Goal: Register for event/course

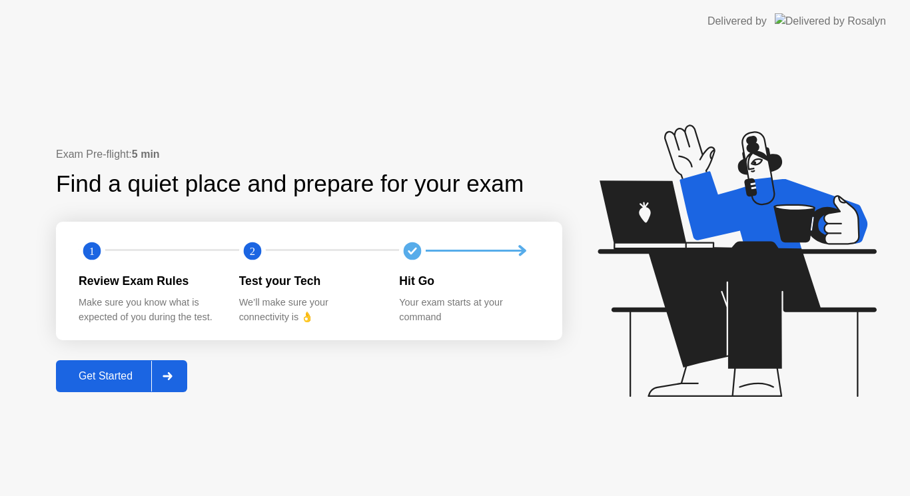
click at [135, 373] on div "Get Started" at bounding box center [105, 376] width 91 height 12
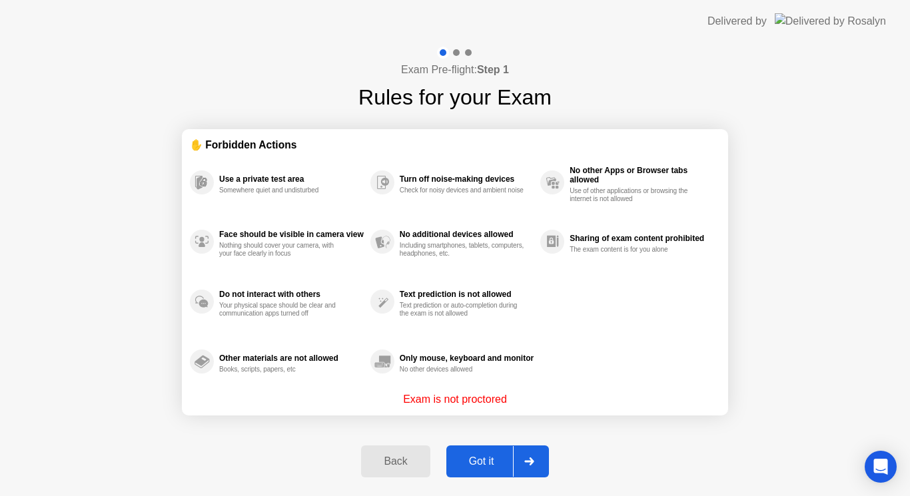
click at [487, 467] on div "Got it" at bounding box center [481, 461] width 63 height 12
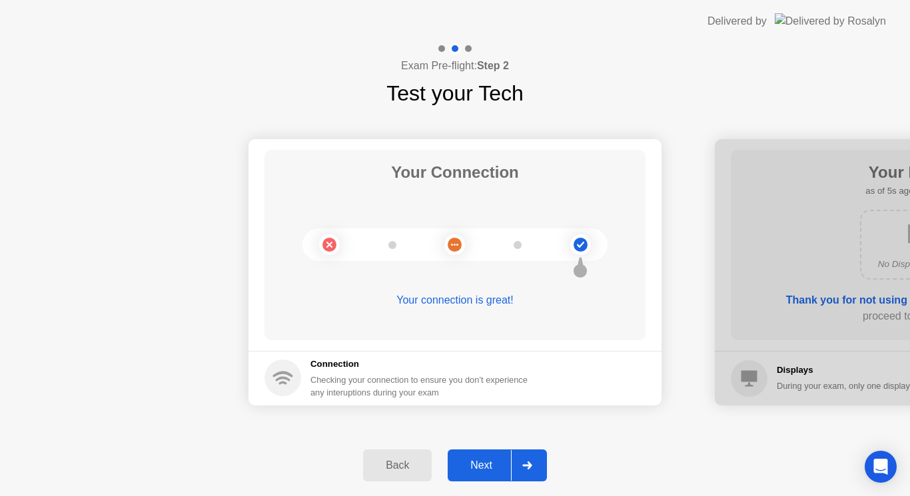
click at [487, 467] on div "Next" at bounding box center [480, 465] width 59 height 12
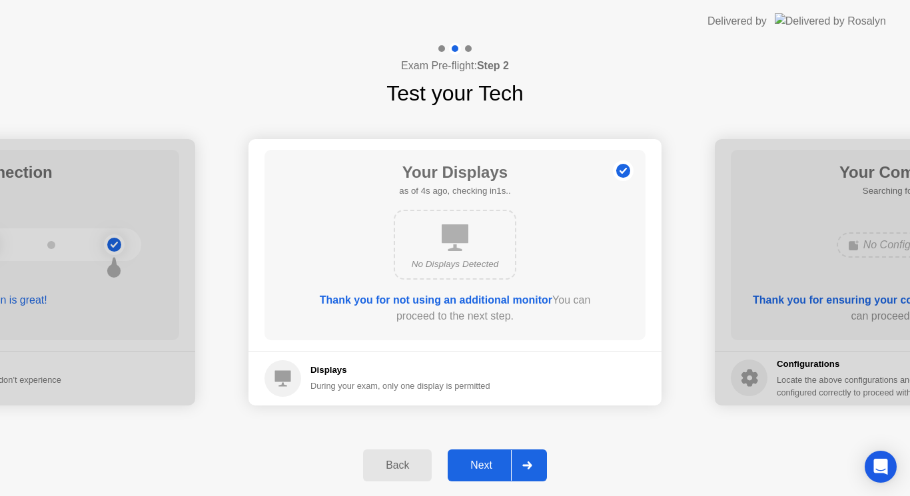
click at [487, 467] on div "Next" at bounding box center [480, 465] width 59 height 12
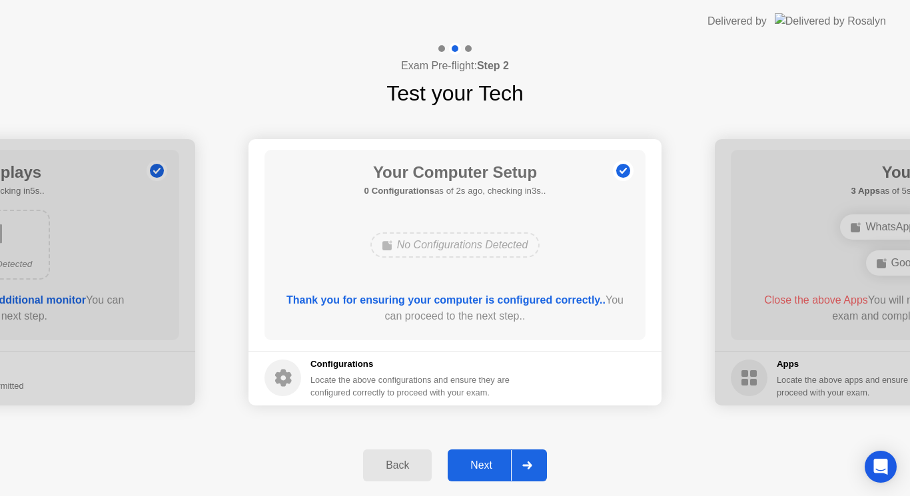
click at [487, 467] on div "Next" at bounding box center [480, 465] width 59 height 12
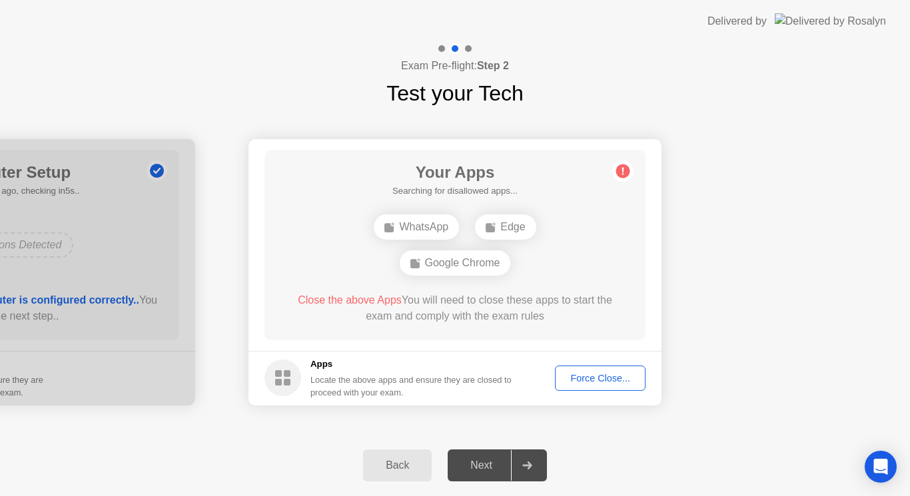
click at [612, 378] on div "Force Close..." at bounding box center [599, 378] width 81 height 11
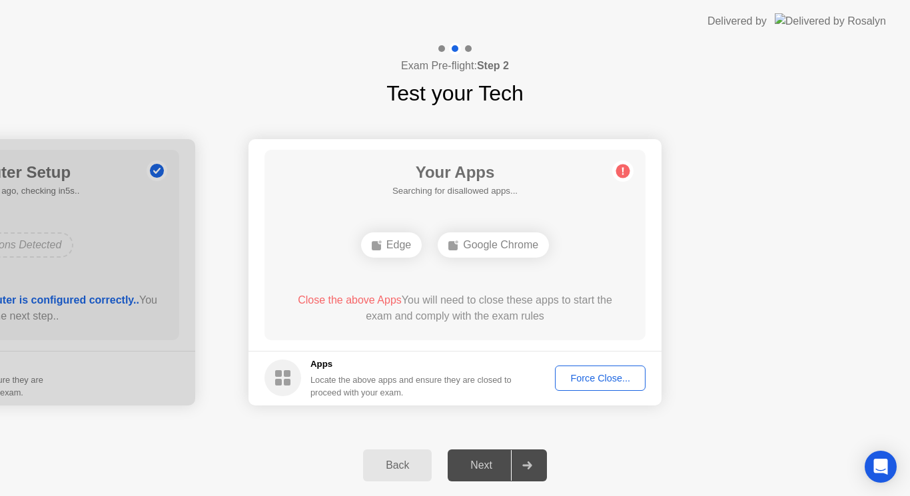
click at [587, 380] on div "Force Close..." at bounding box center [599, 378] width 81 height 11
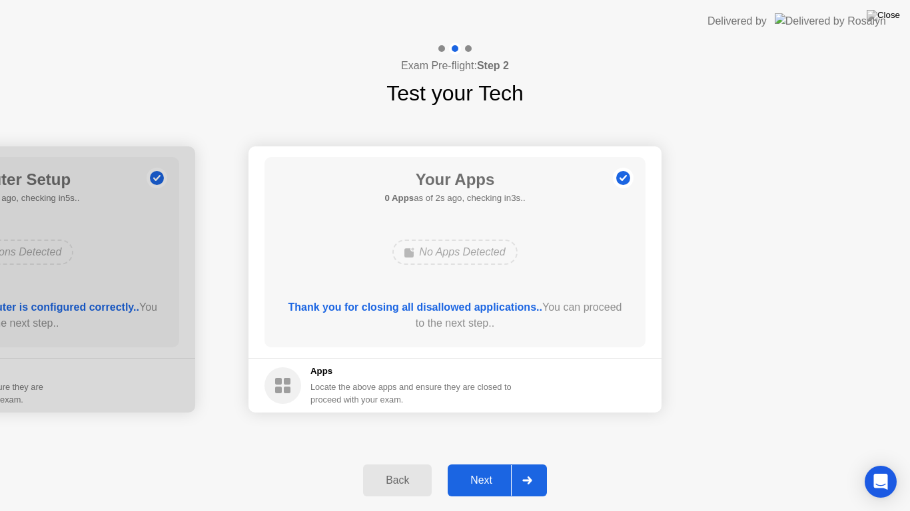
click at [488, 485] on div "Next" at bounding box center [480, 481] width 59 height 12
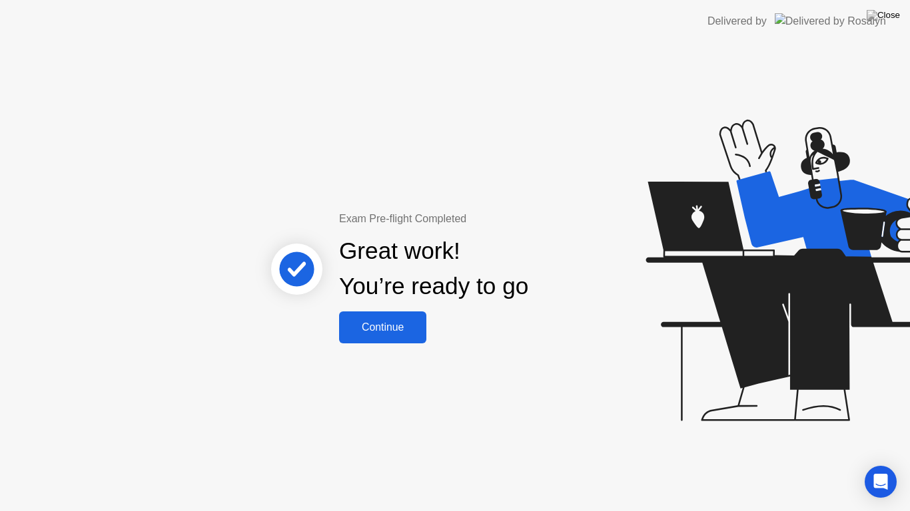
click at [384, 322] on div "Continue" at bounding box center [382, 328] width 79 height 12
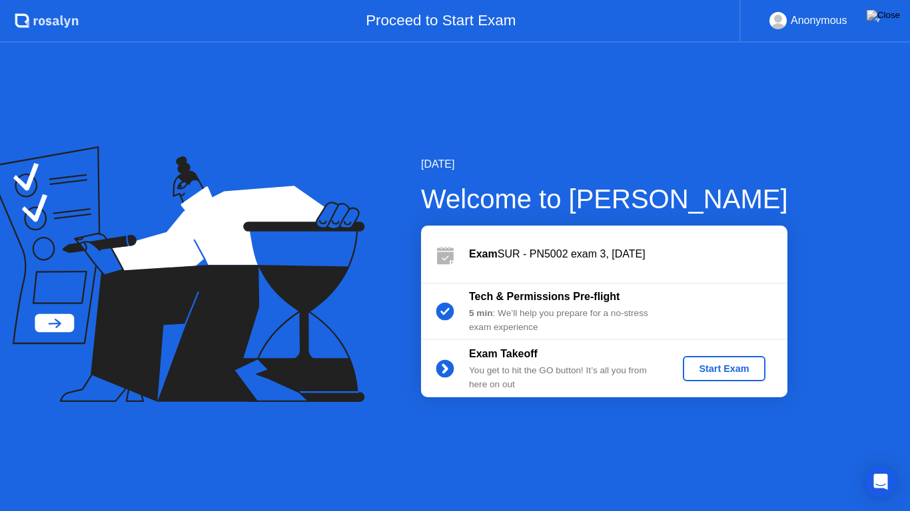
click at [713, 371] on div "Start Exam" at bounding box center [723, 369] width 71 height 11
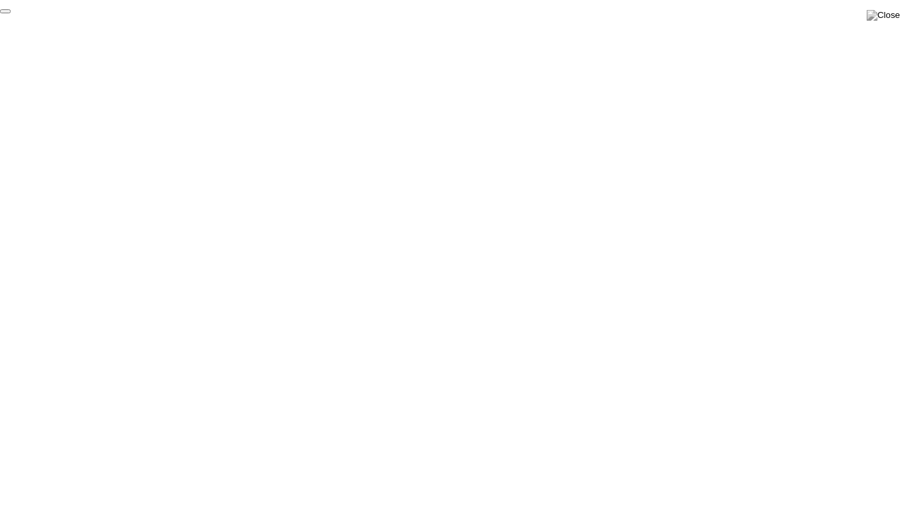
click div "End Proctoring Session"
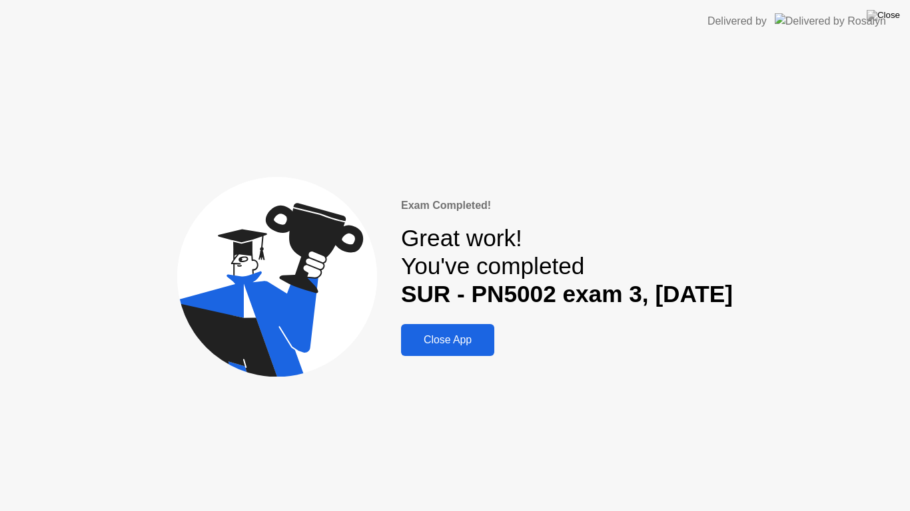
click at [428, 340] on div "Close App" at bounding box center [447, 340] width 85 height 12
